Goal: Task Accomplishment & Management: Use online tool/utility

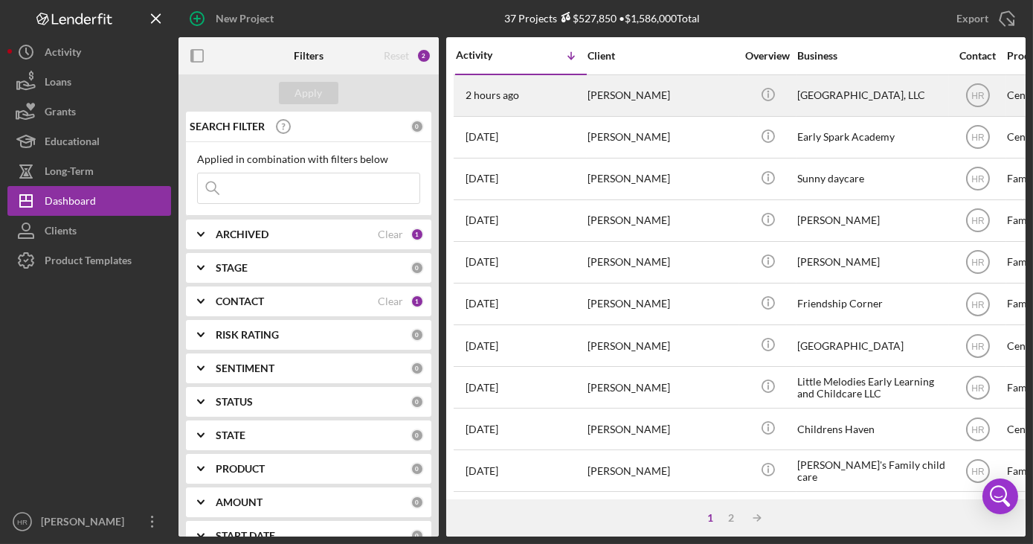
click at [637, 90] on div "[PERSON_NAME]" at bounding box center [662, 95] width 149 height 39
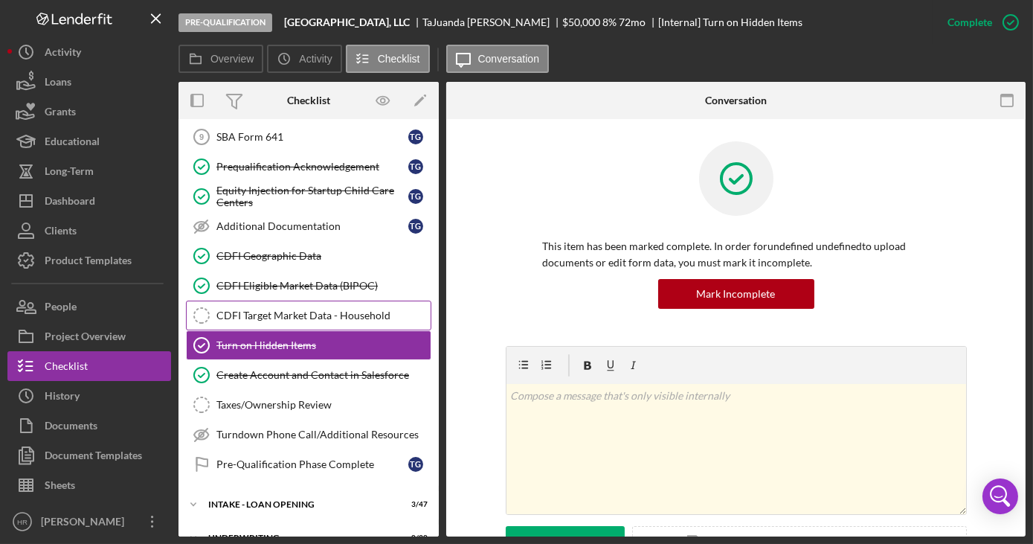
scroll to position [312, 0]
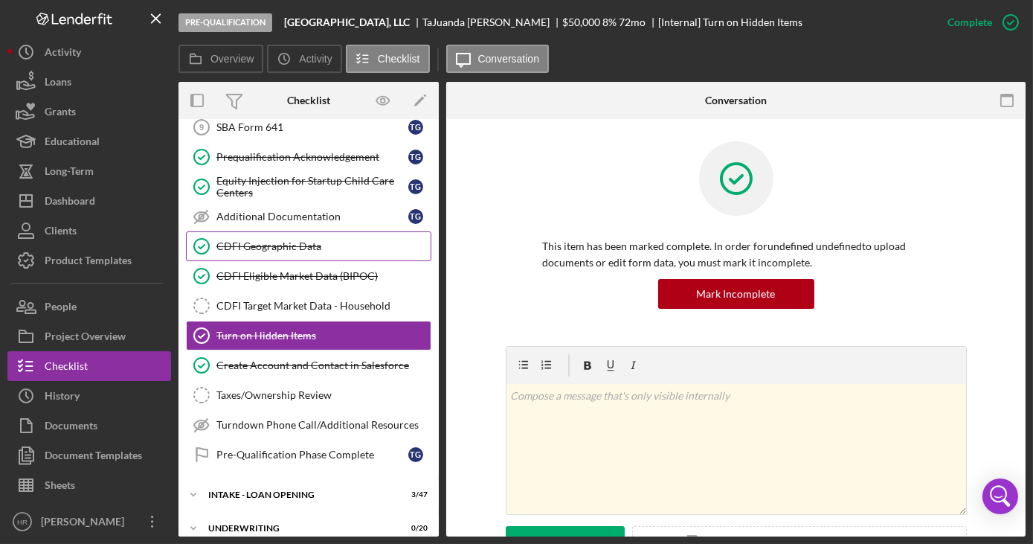
click at [292, 240] on div "CDFI Geographic Data" at bounding box center [323, 246] width 214 height 12
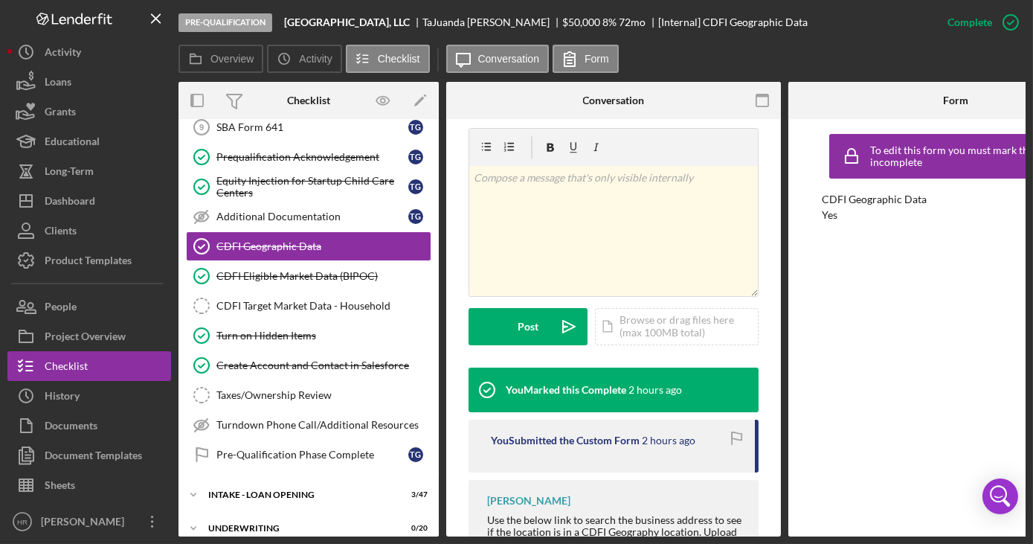
scroll to position [338, 0]
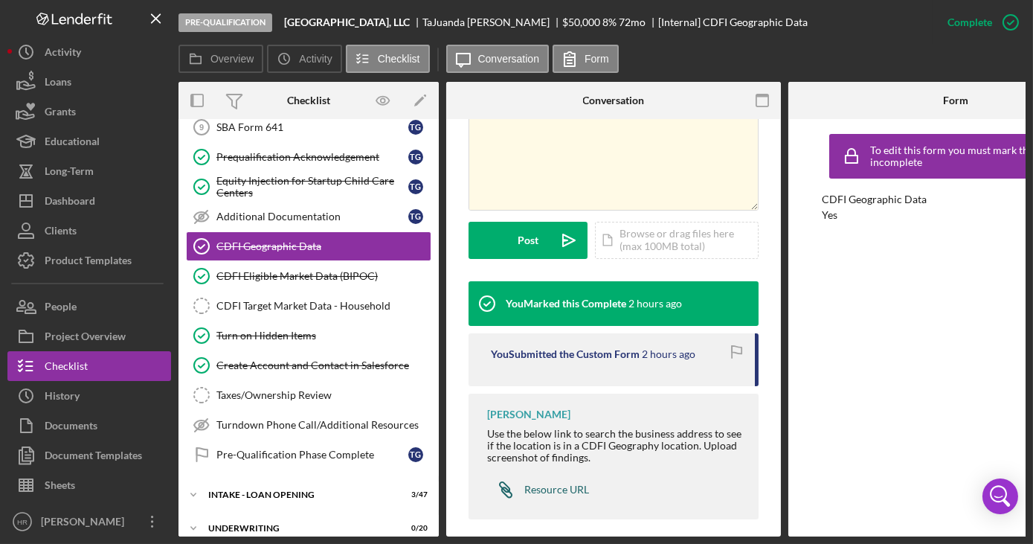
click at [564, 483] on div "Resource URL" at bounding box center [556, 489] width 65 height 12
click at [280, 300] on div "CDFI Target Market Data - Household" at bounding box center [323, 306] width 214 height 12
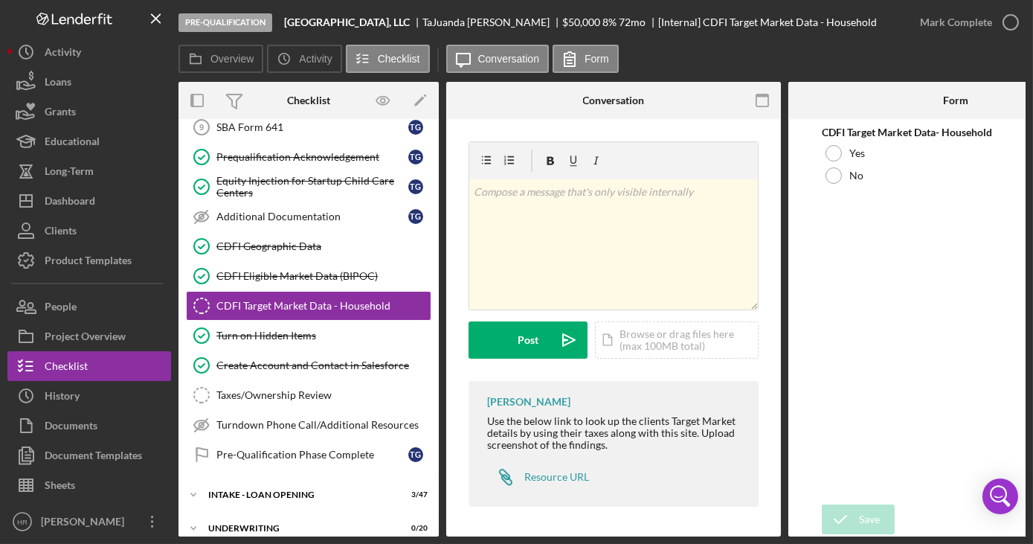
scroll to position [4, 0]
click at [538, 471] on div "Resource URL" at bounding box center [556, 477] width 65 height 12
